Goal: Find specific page/section: Find specific page/section

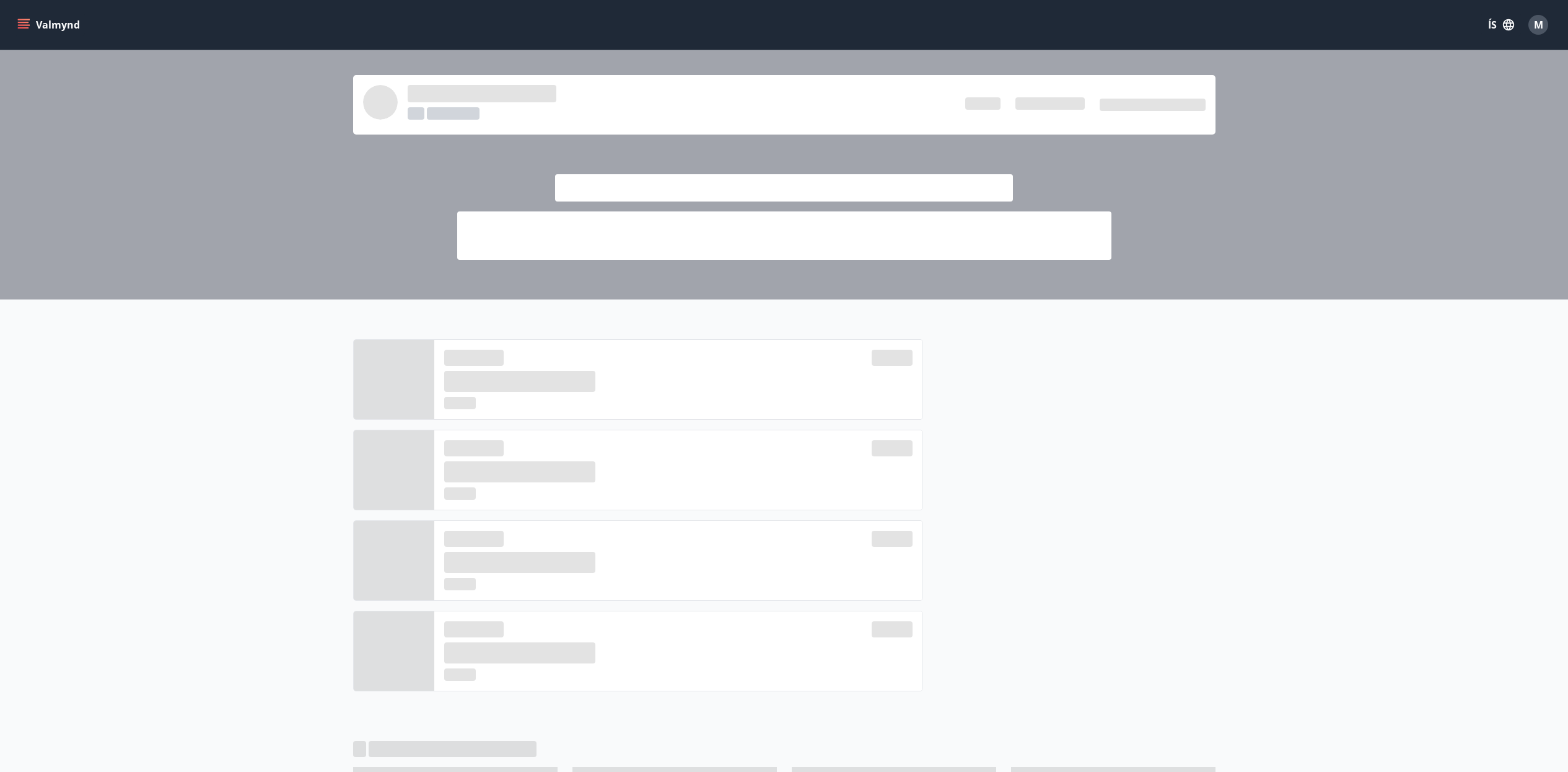
click at [1552, 16] on div "M" at bounding box center [1539, 25] width 30 height 30
click at [1544, 18] on div "M" at bounding box center [1538, 24] width 20 height 20
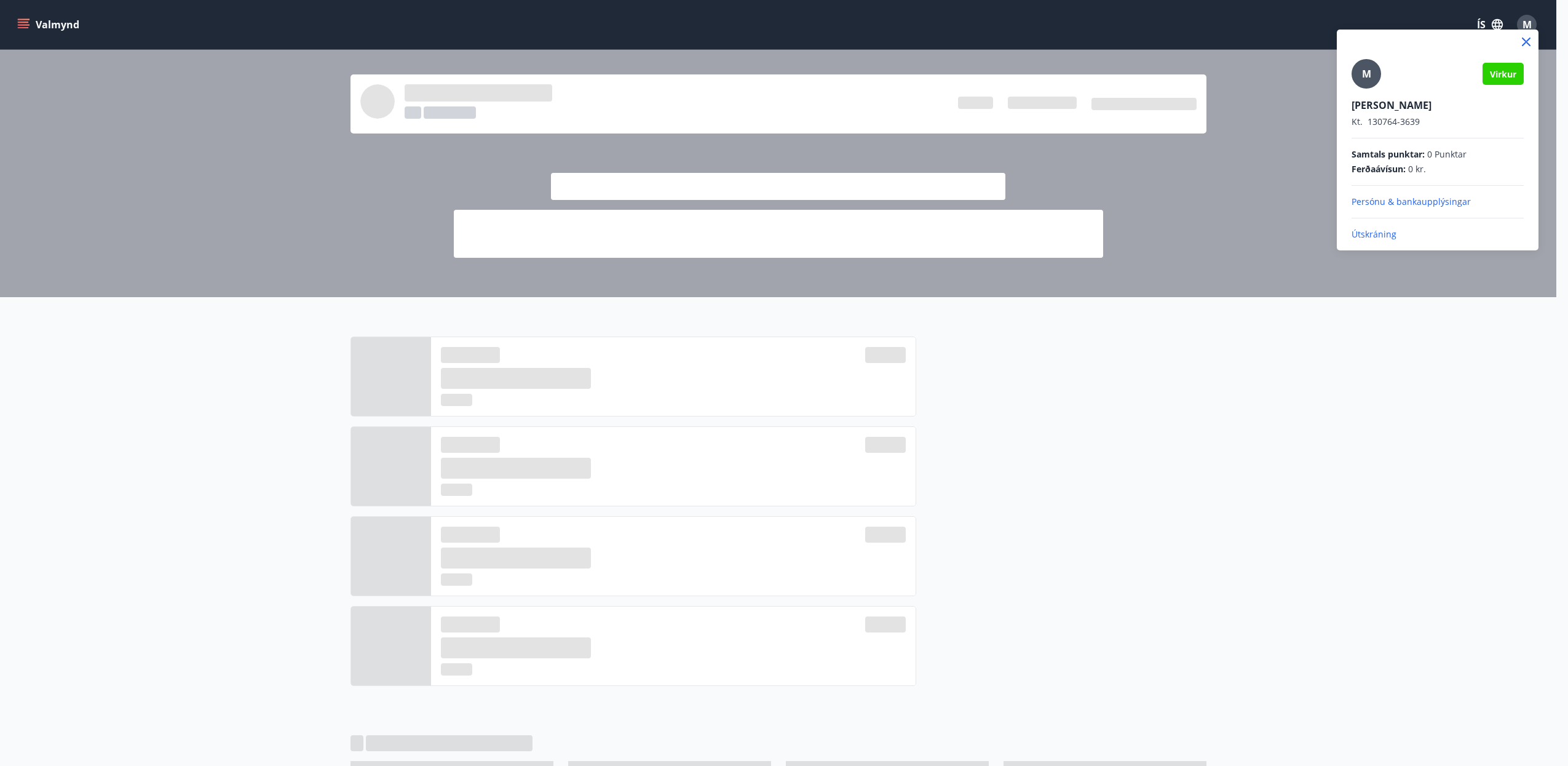
click at [1365, 235] on p "Útskráning" at bounding box center [1437, 234] width 172 height 12
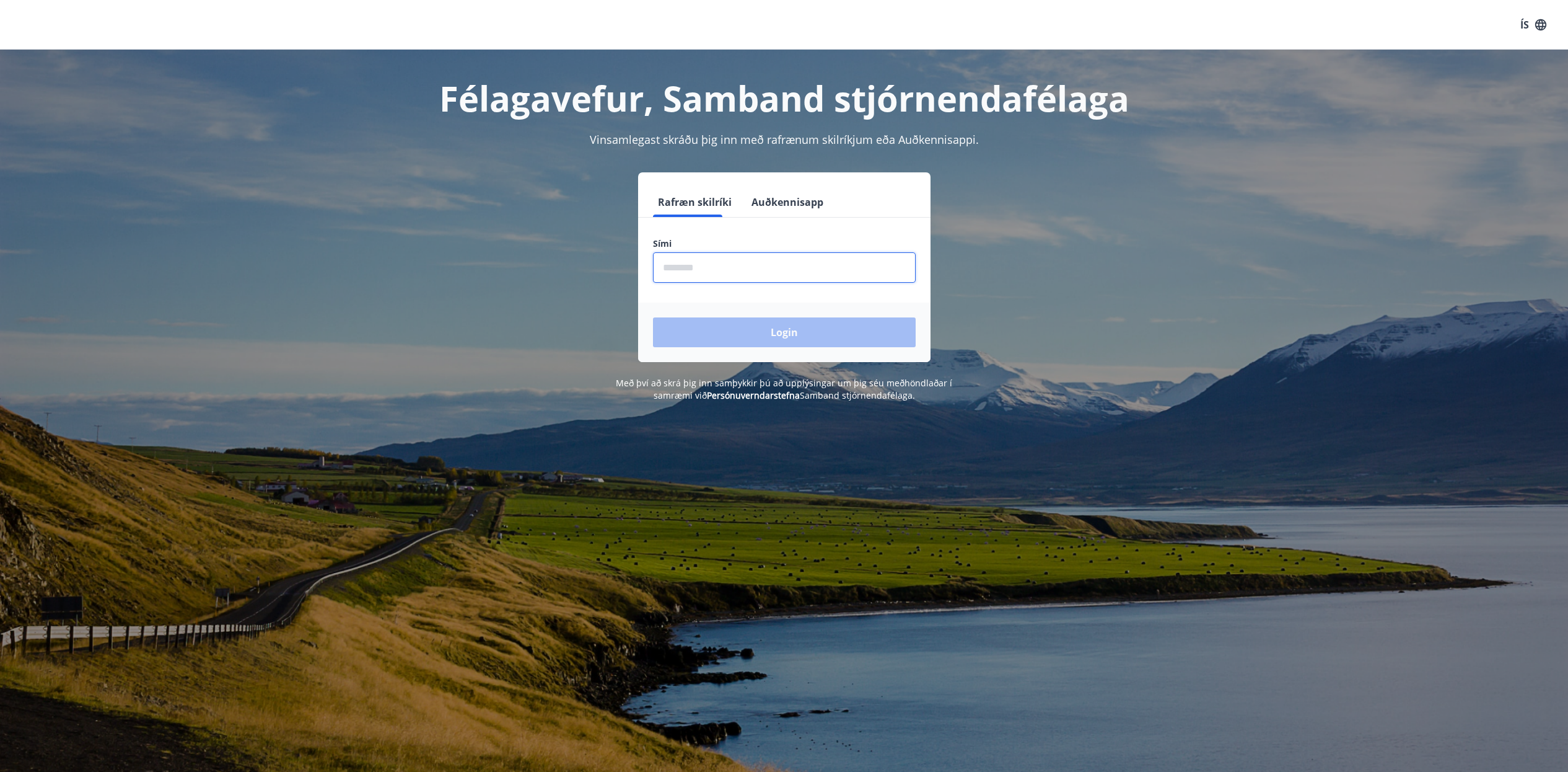
click at [825, 266] on input "phone" at bounding box center [784, 267] width 263 height 31
type input "********"
click at [653, 317] on button "Login" at bounding box center [784, 332] width 263 height 30
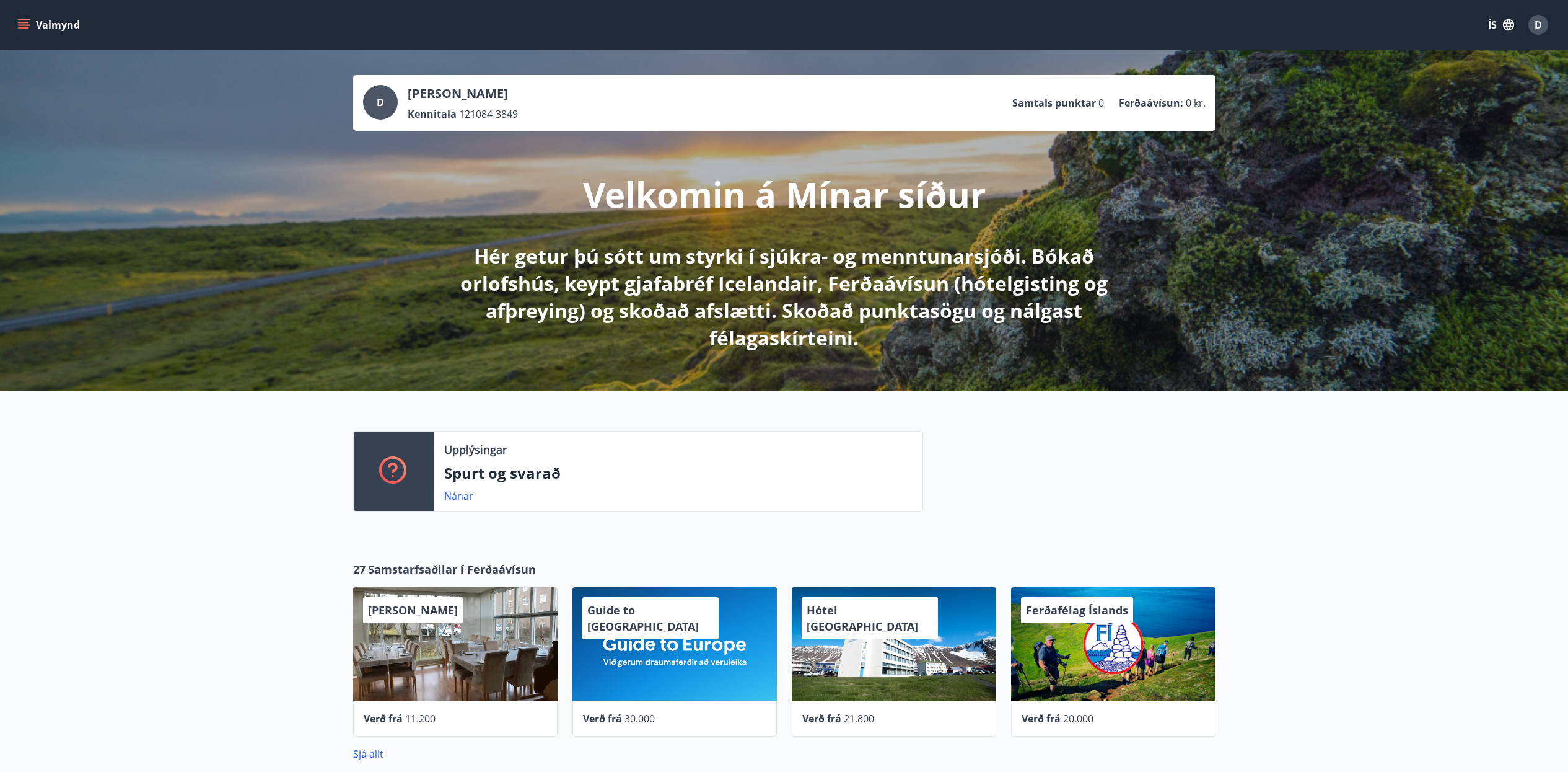
click at [25, 29] on icon "menu" at bounding box center [23, 28] width 11 height 1
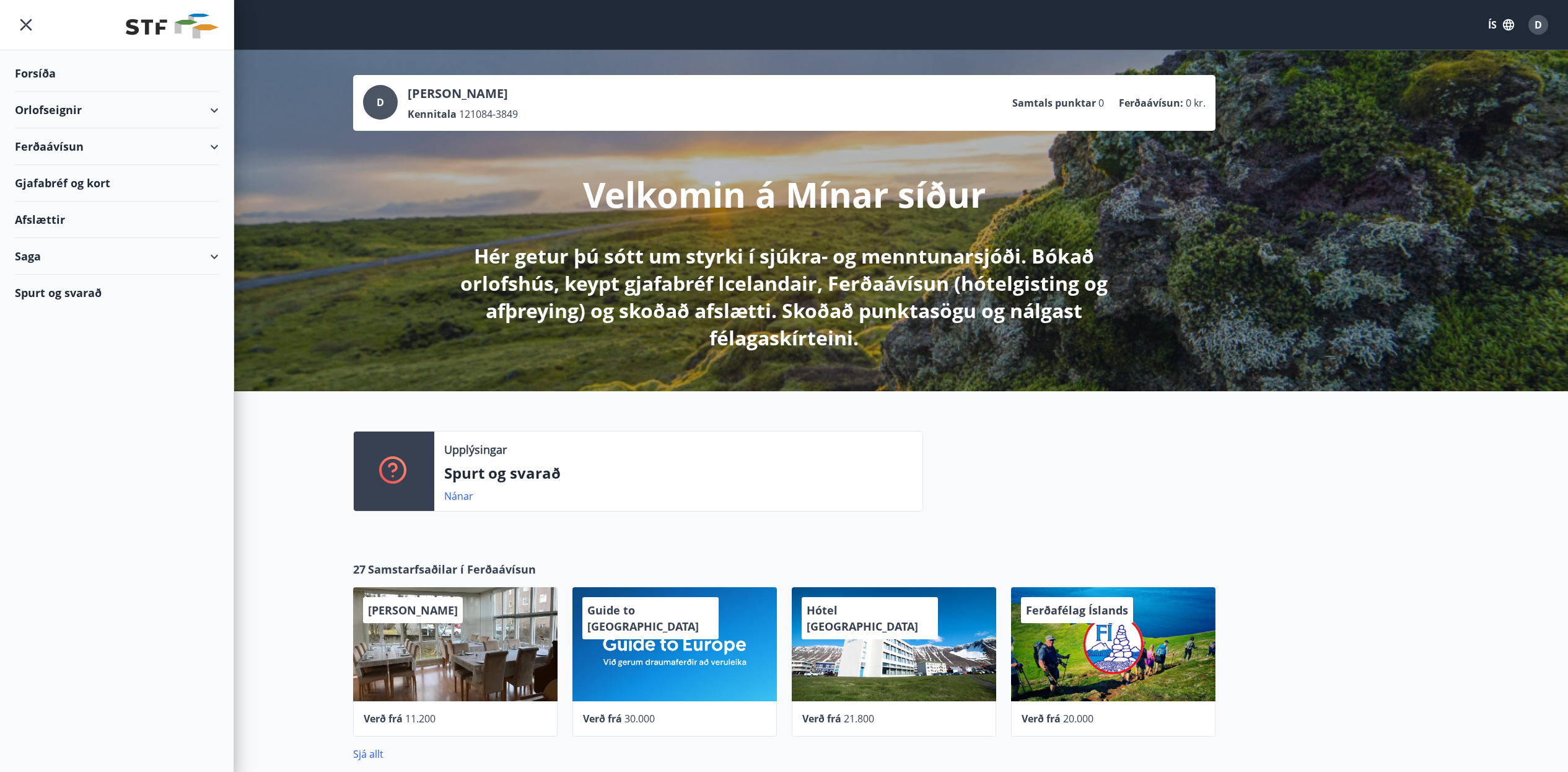
click at [92, 116] on div "Orlofseignir" at bounding box center [117, 110] width 204 height 37
click at [61, 142] on div "Framboð" at bounding box center [116, 141] width 184 height 26
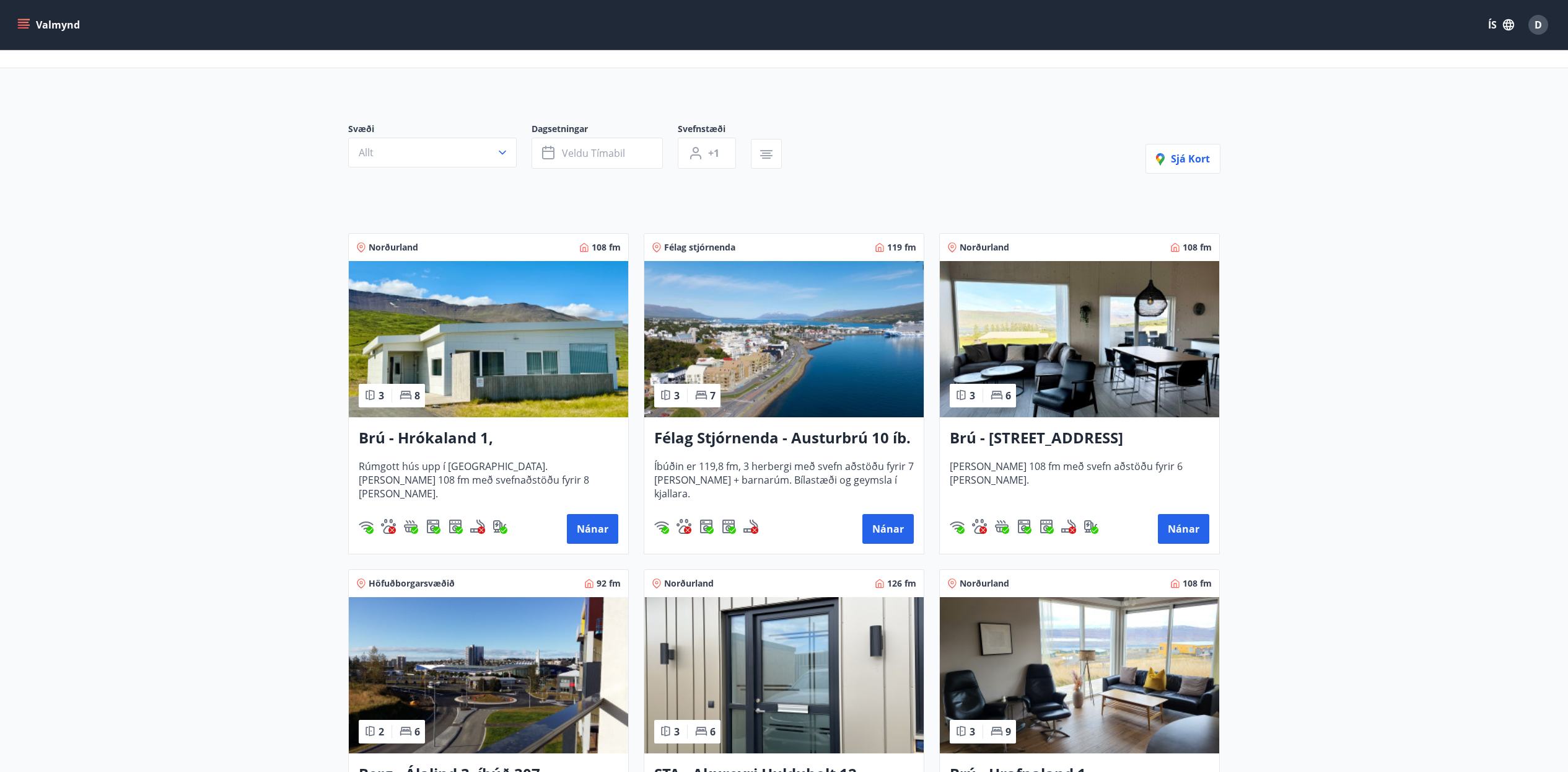
scroll to position [77, 0]
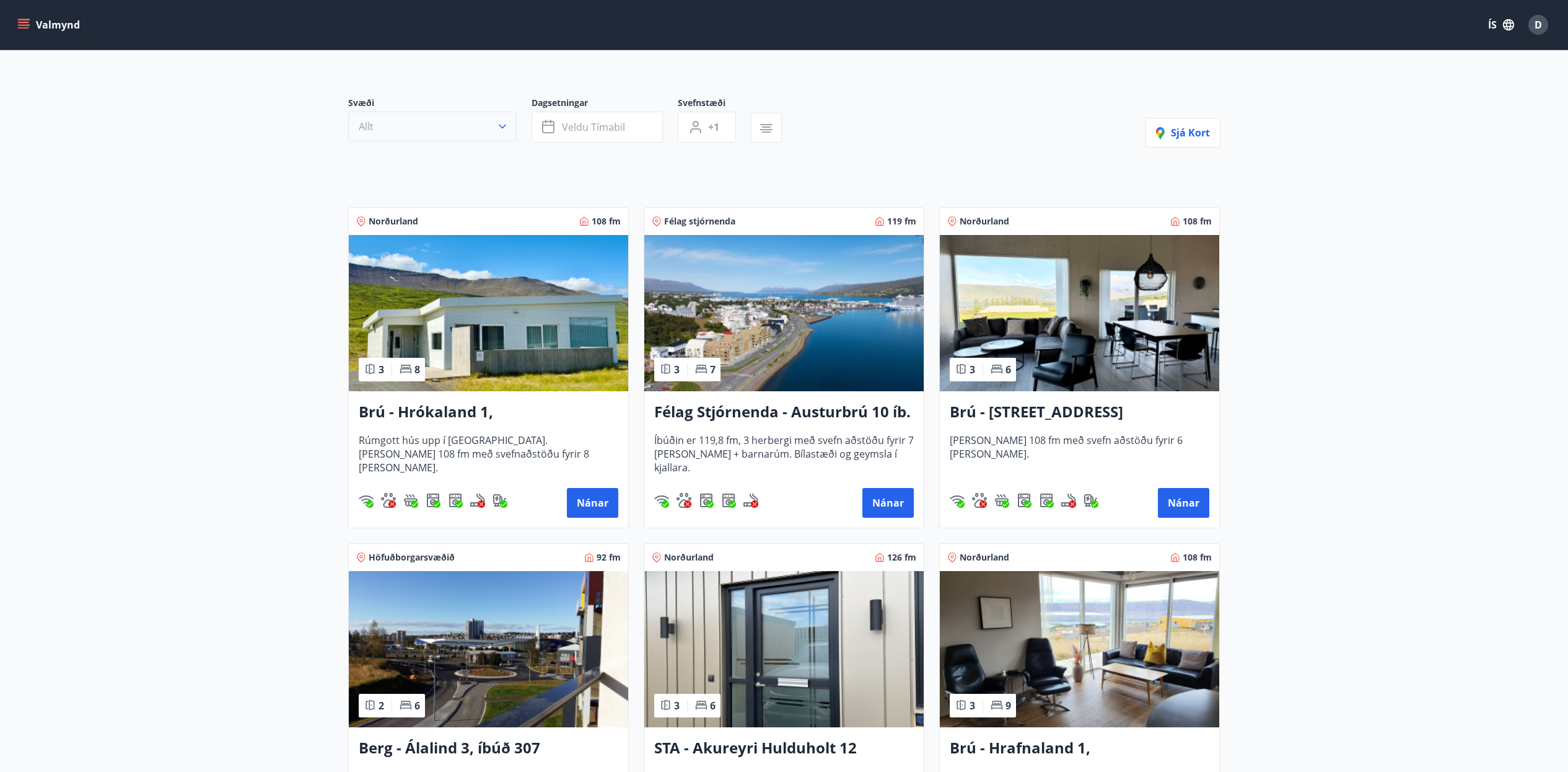
click at [429, 131] on button "Allt" at bounding box center [433, 126] width 168 height 30
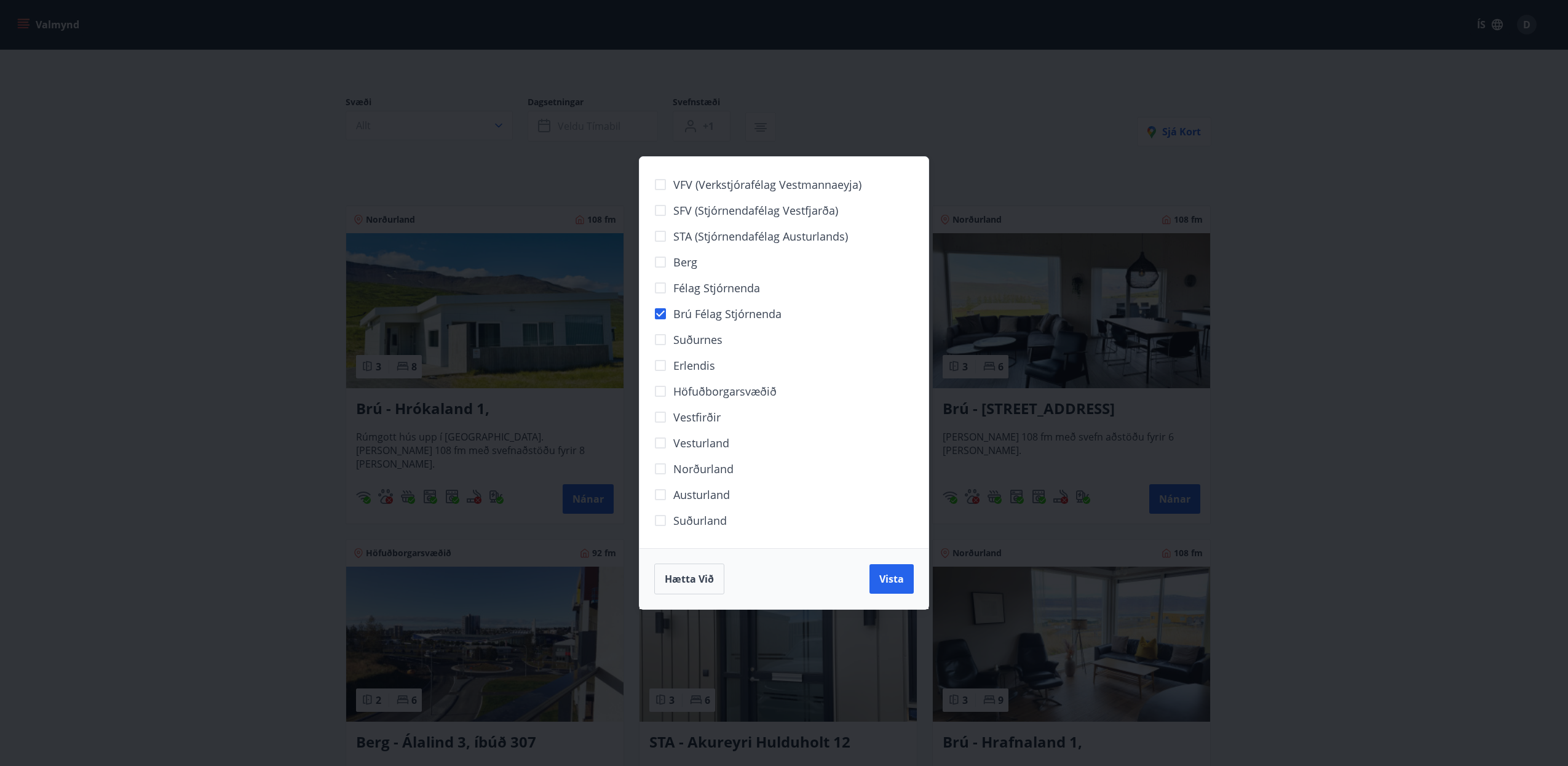
click at [884, 583] on span "Vista" at bounding box center [891, 579] width 24 height 13
